Goal: Task Accomplishment & Management: Use online tool/utility

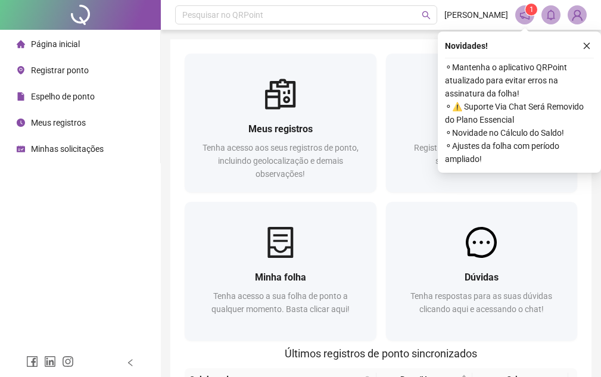
click at [67, 69] on span "Registrar ponto" at bounding box center [60, 70] width 58 height 10
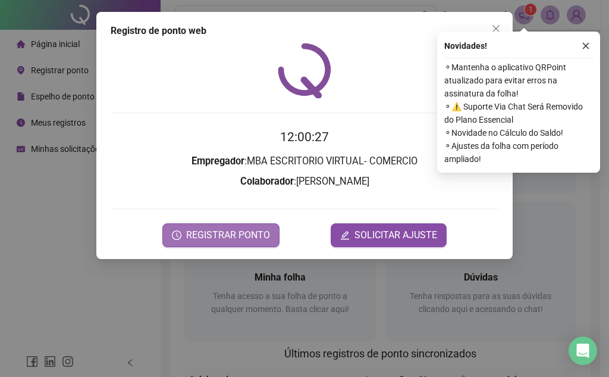
click at [252, 233] on span "REGISTRAR PONTO" at bounding box center [228, 235] width 84 height 14
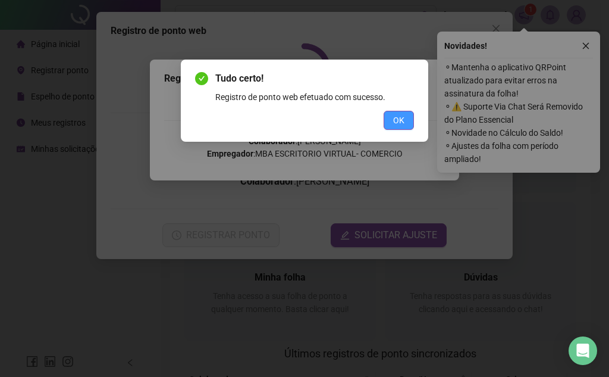
click at [395, 115] on span "OK" at bounding box center [398, 120] width 11 height 13
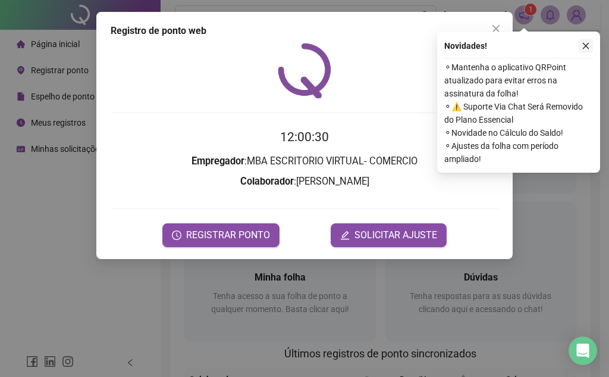
click at [589, 43] on icon "close" at bounding box center [586, 46] width 7 height 7
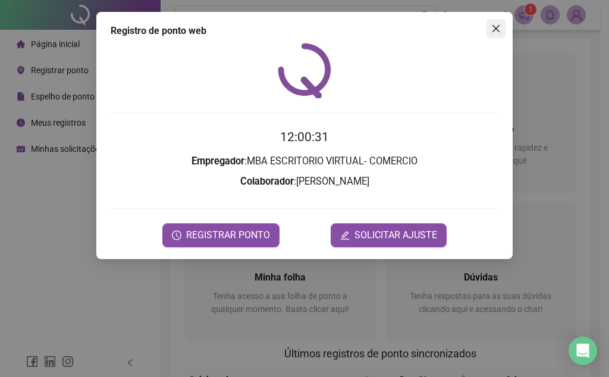
click at [499, 32] on icon "close" at bounding box center [496, 28] width 7 height 7
